Goal: Transaction & Acquisition: Download file/media

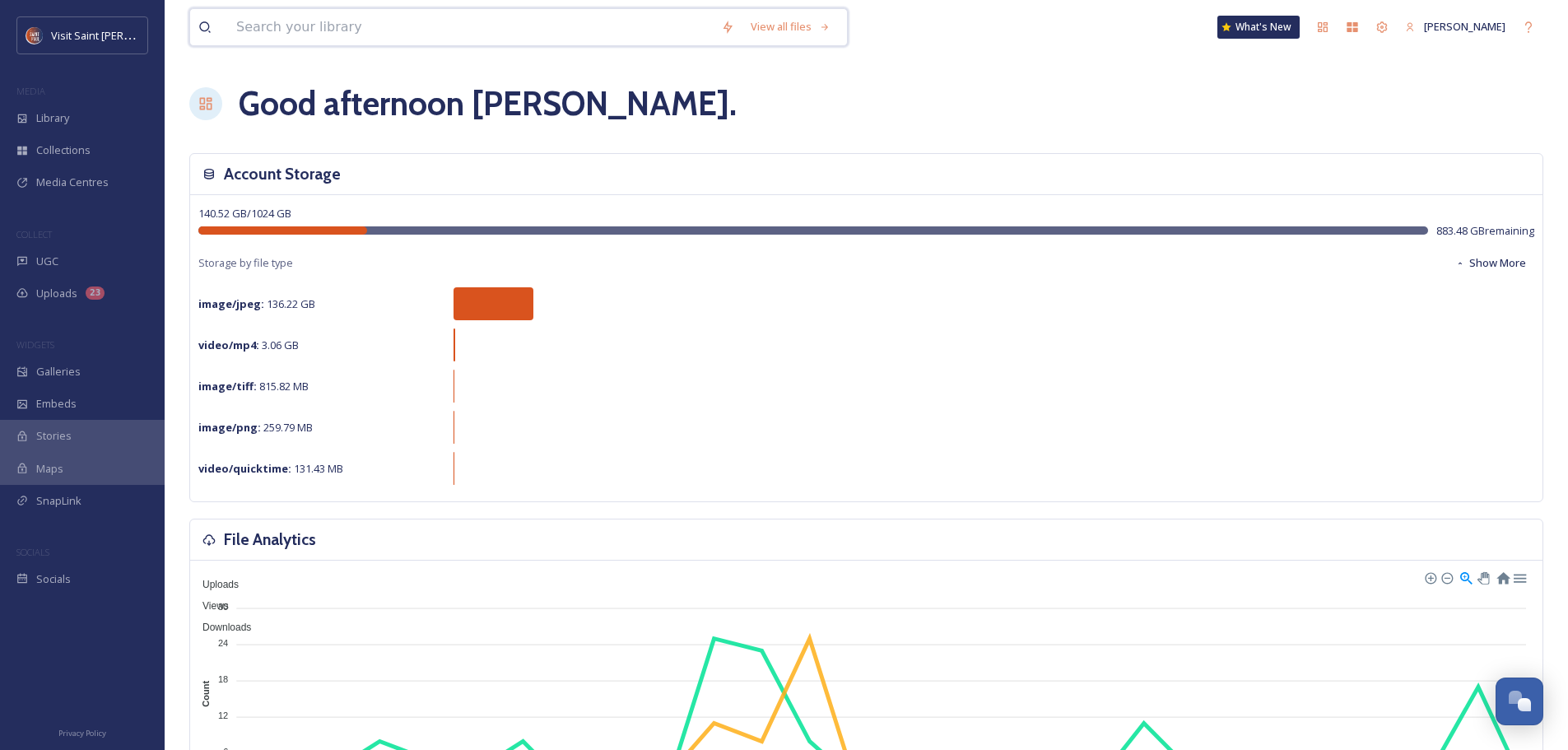
click at [315, 16] on input at bounding box center [470, 27] width 485 height 37
type input "taste"
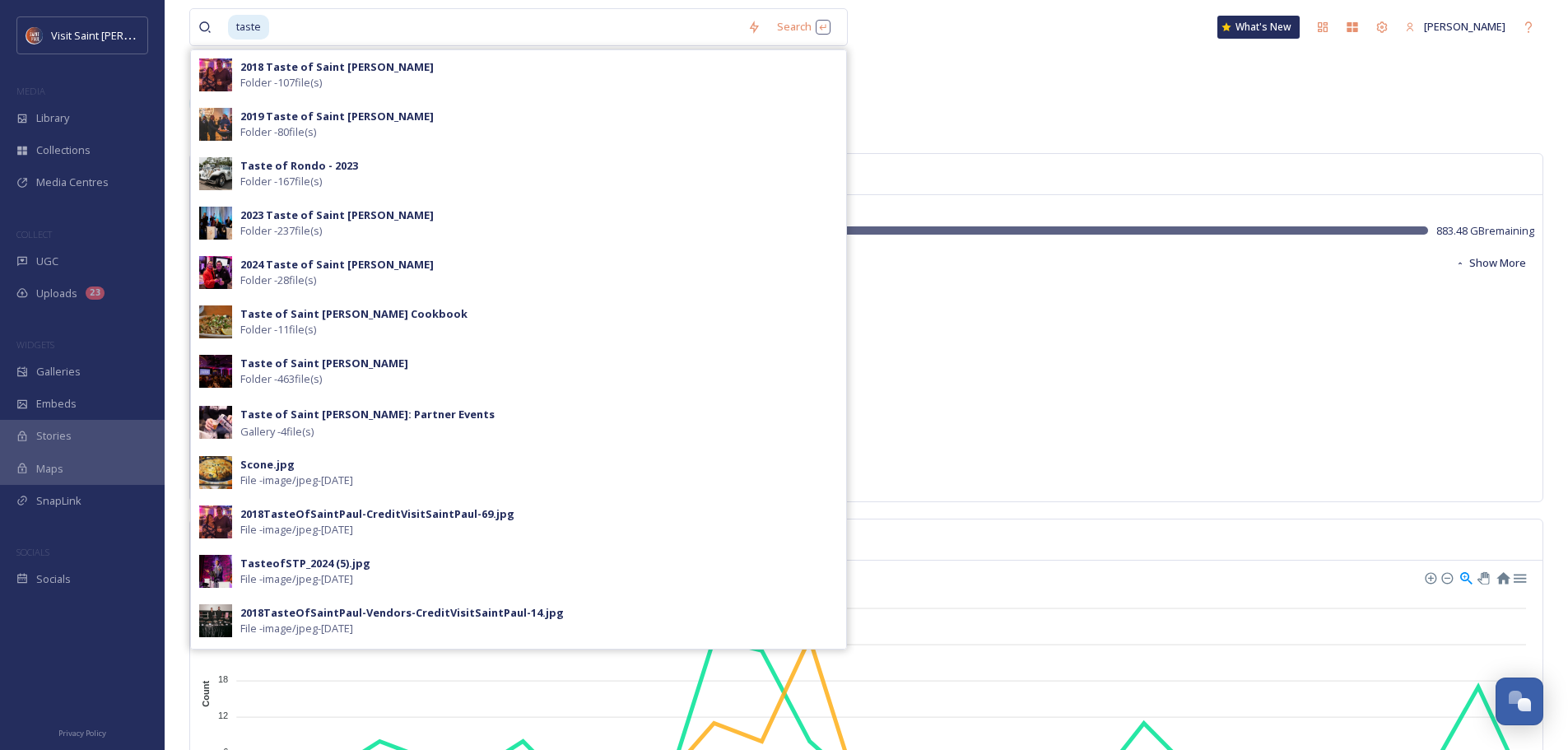
click at [443, 245] on div "2023 Taste of Saint [PERSON_NAME] Folder - 237 file(s)" at bounding box center [519, 223] width 655 height 49
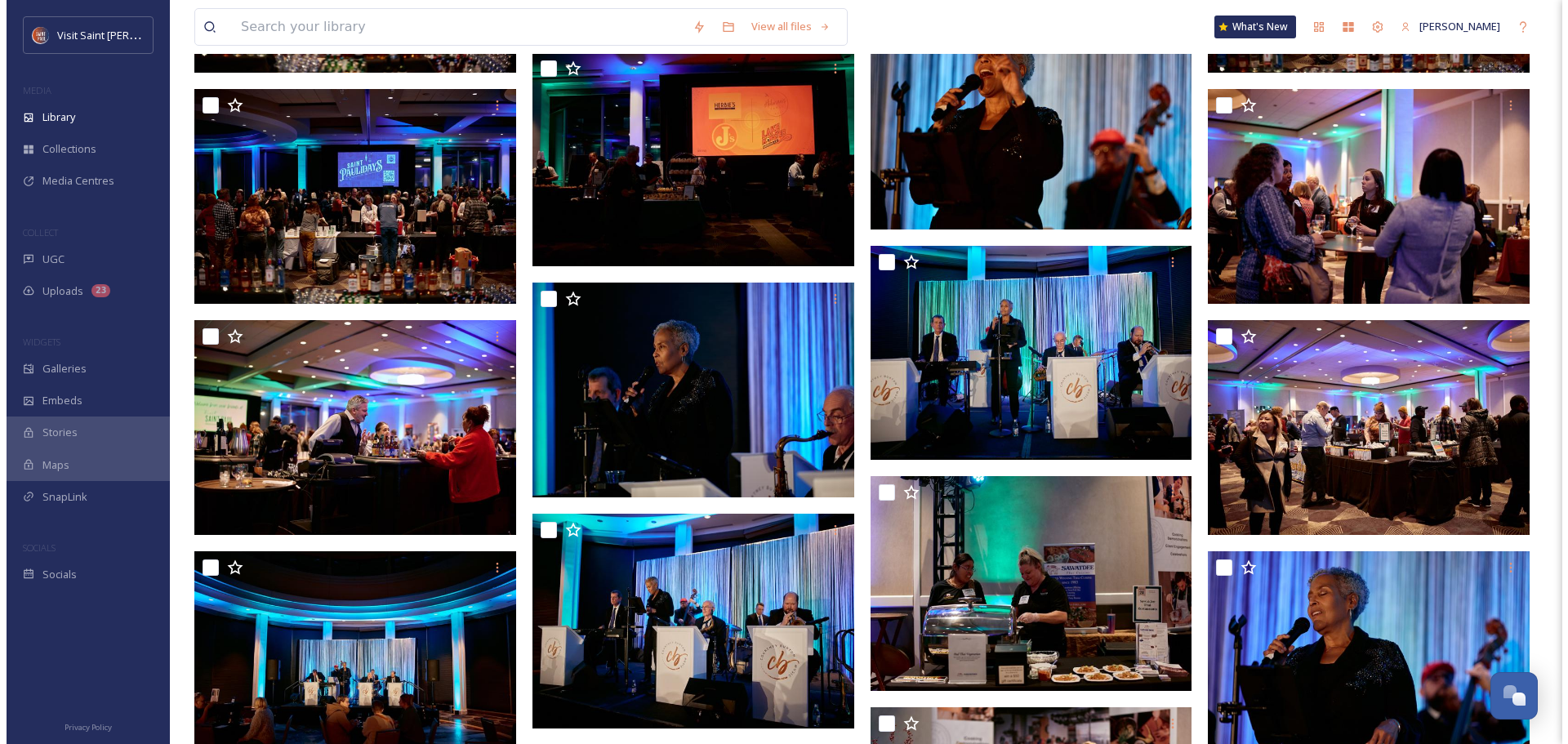
scroll to position [12922, 0]
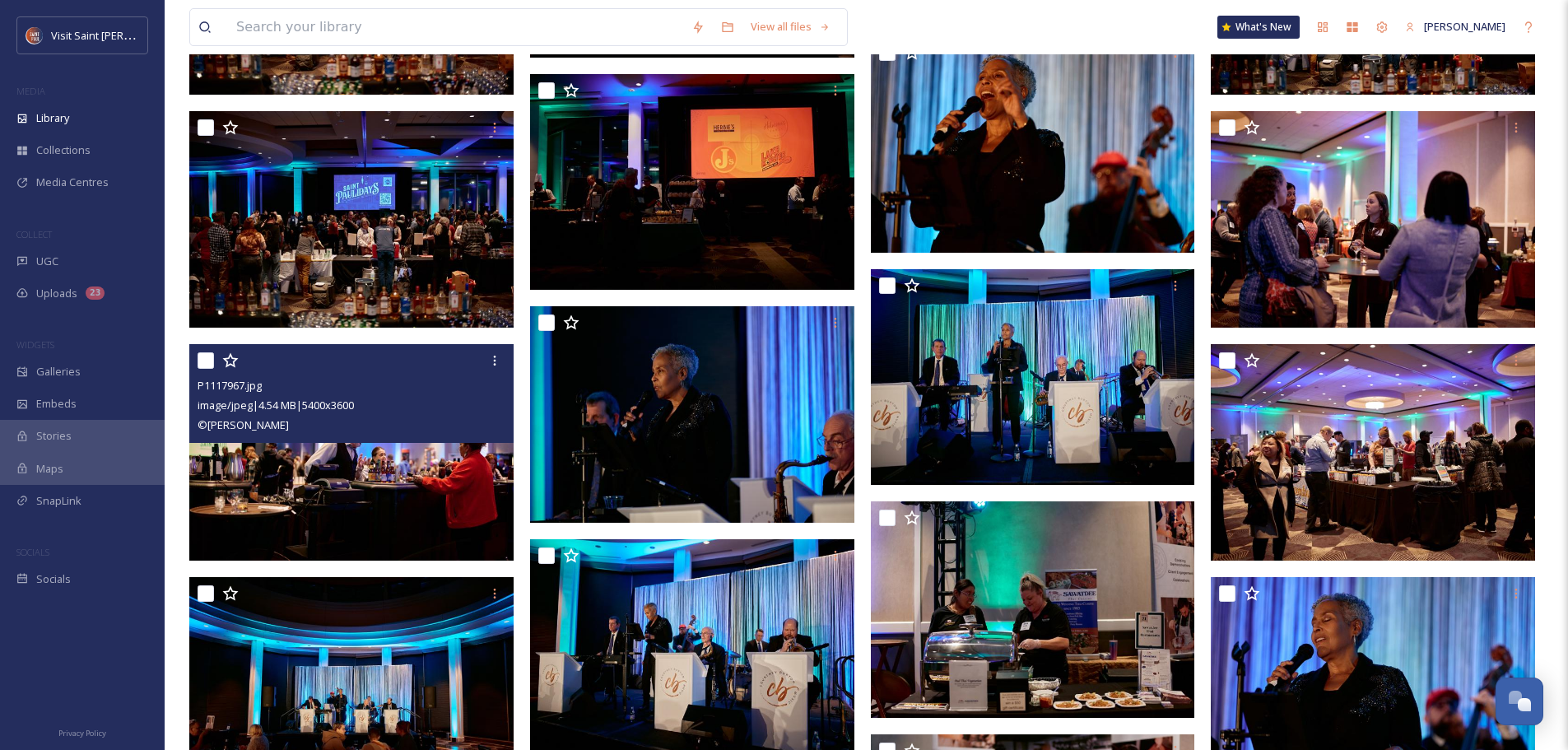
click at [407, 471] on img at bounding box center [351, 452] width 324 height 217
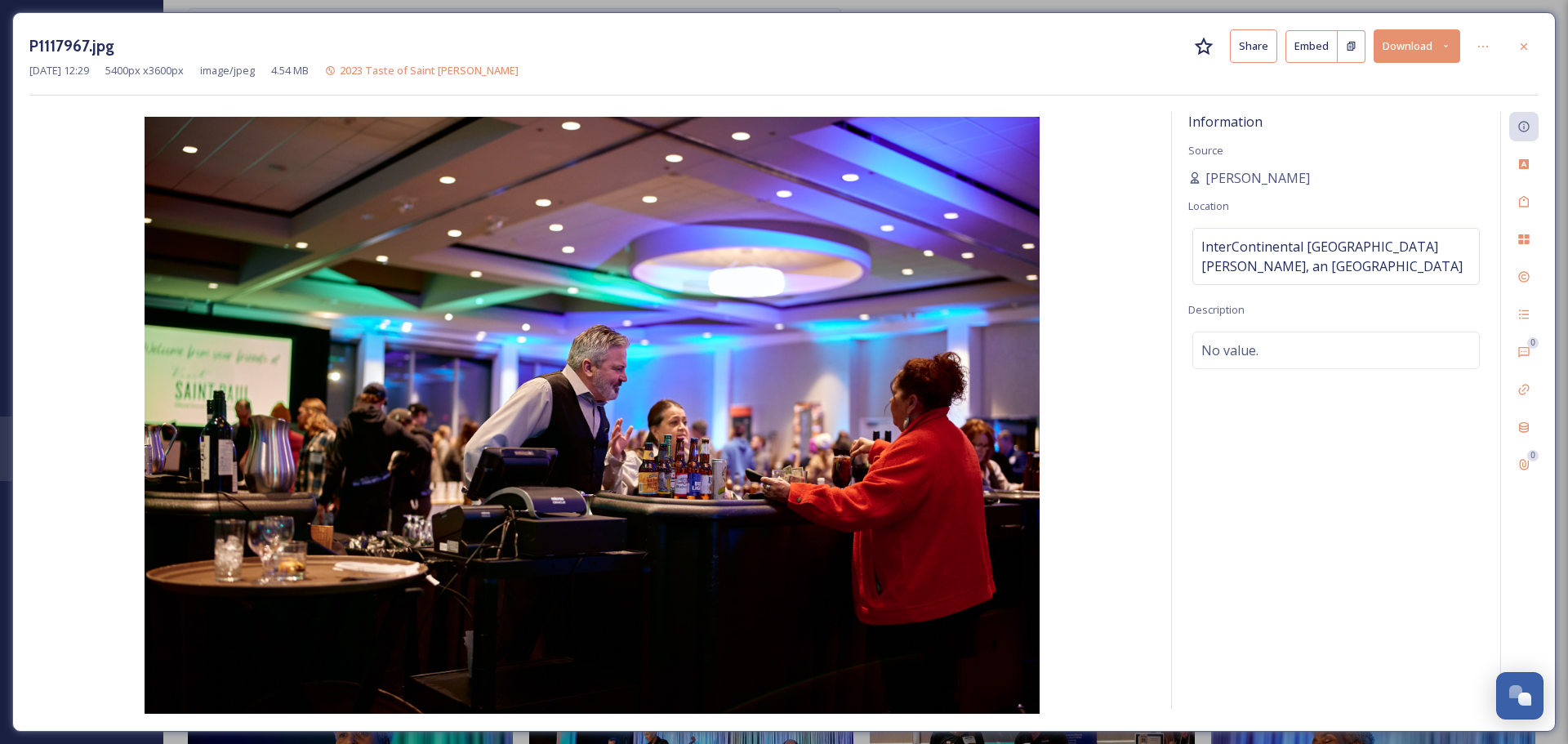
click at [1437, 50] on button "Download" at bounding box center [1416, 46] width 87 height 34
click at [1372, 86] on span "Download Original (5400 x 3600)" at bounding box center [1373, 83] width 154 height 15
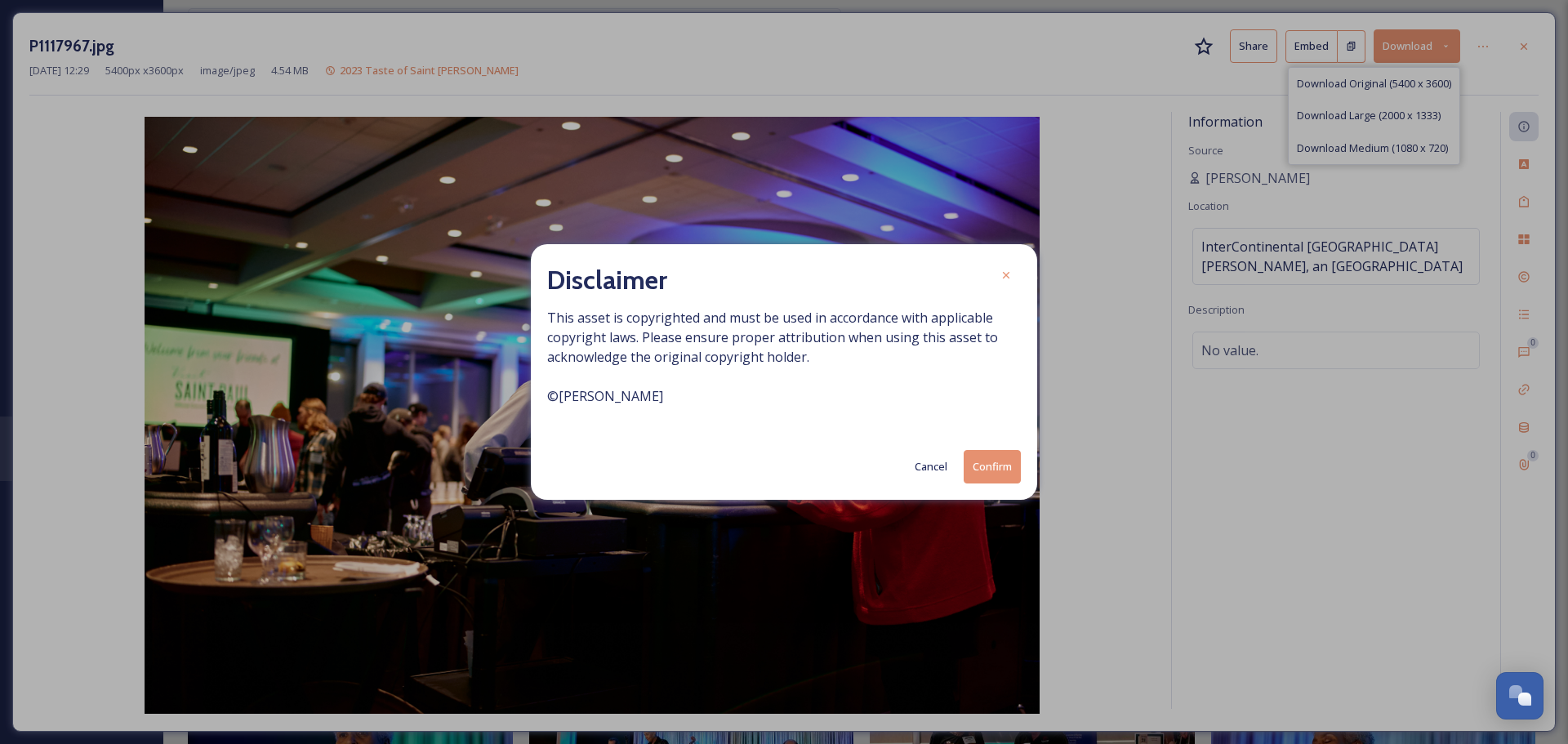
click at [1006, 459] on button "Confirm" at bounding box center [993, 467] width 57 height 34
